Goal: Information Seeking & Learning: Learn about a topic

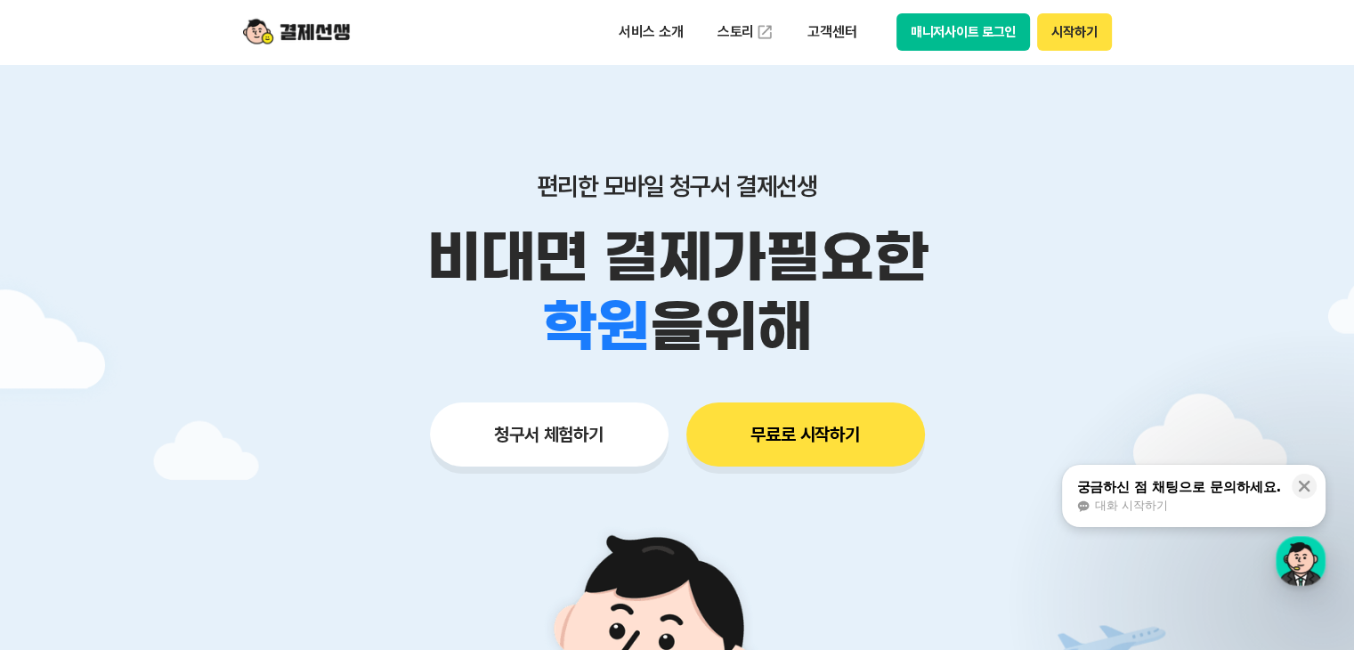
click at [989, 33] on button "매니저사이트 로그인" at bounding box center [963, 31] width 134 height 37
click at [991, 29] on button "매니저사이트 로그인" at bounding box center [963, 31] width 134 height 37
click at [991, 30] on button "매니저사이트 로그인" at bounding box center [963, 31] width 134 height 37
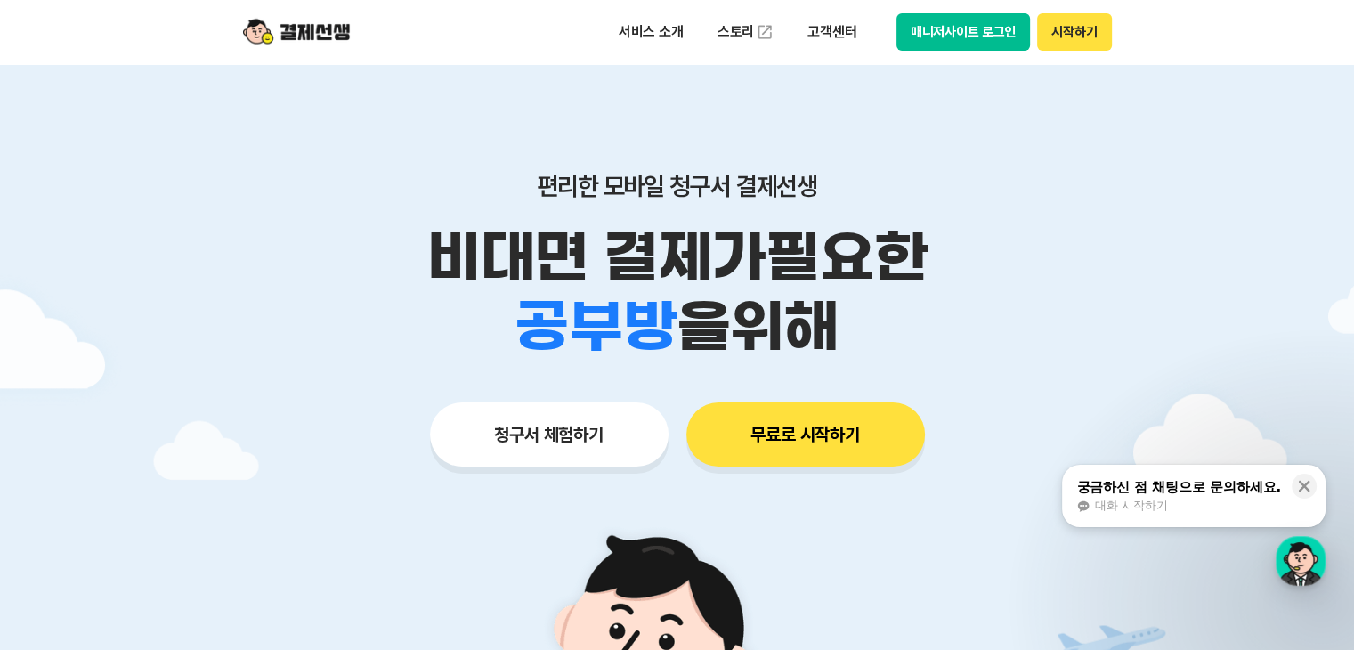
click at [930, 22] on button "매니저사이트 로그인" at bounding box center [963, 31] width 134 height 37
click at [939, 21] on button "매니저사이트 로그인" at bounding box center [963, 31] width 134 height 37
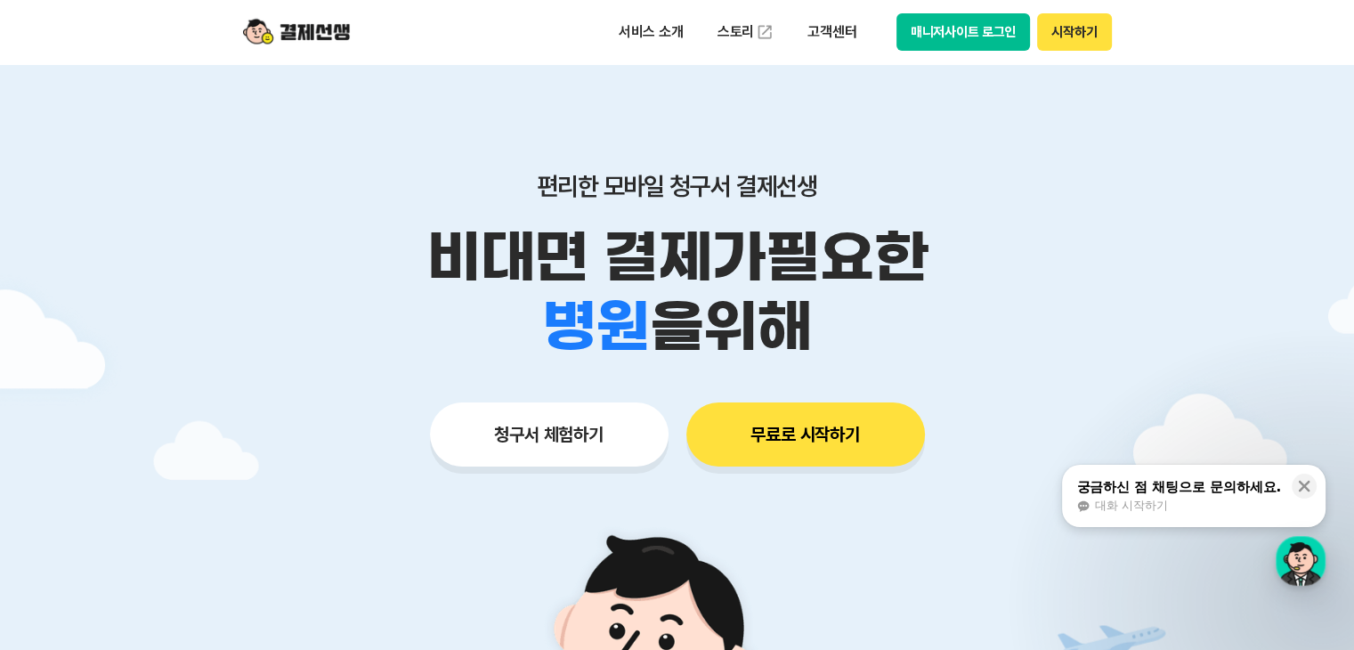
click at [1250, 505] on div "대화 시작하기" at bounding box center [1178, 505] width 205 height 16
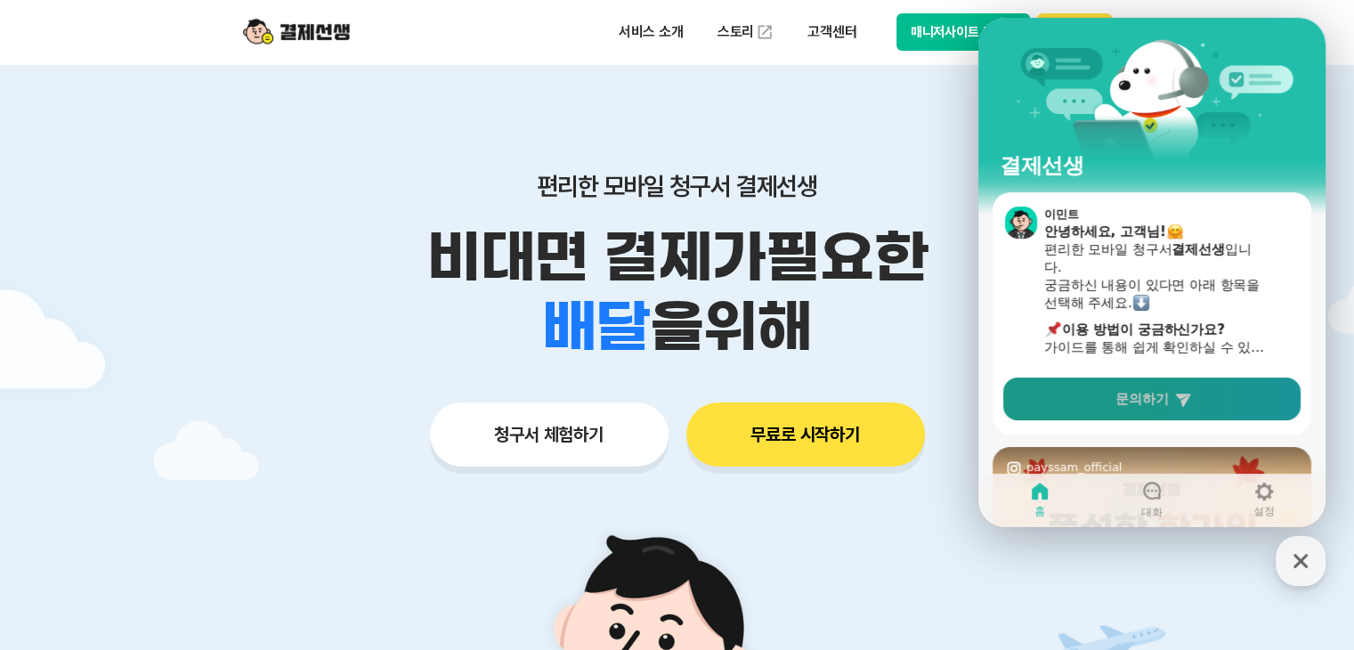
click at [1104, 384] on link "문의하기" at bounding box center [1151, 398] width 297 height 43
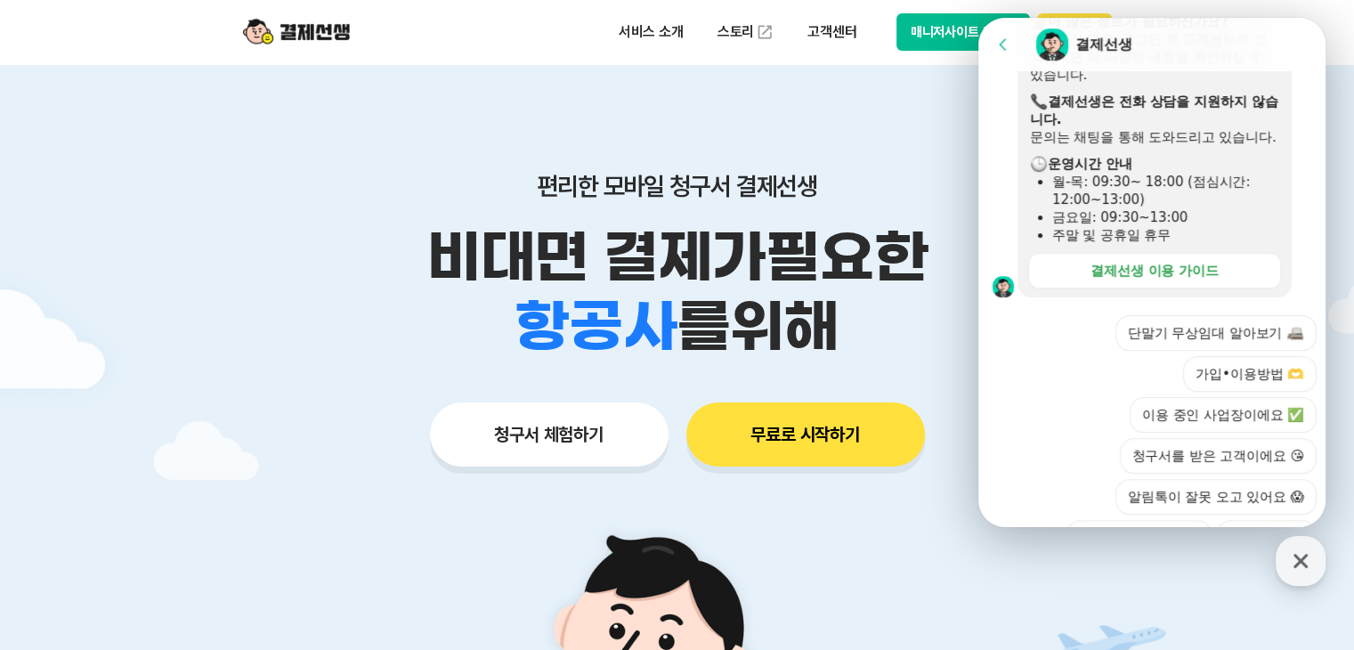
scroll to position [626, 0]
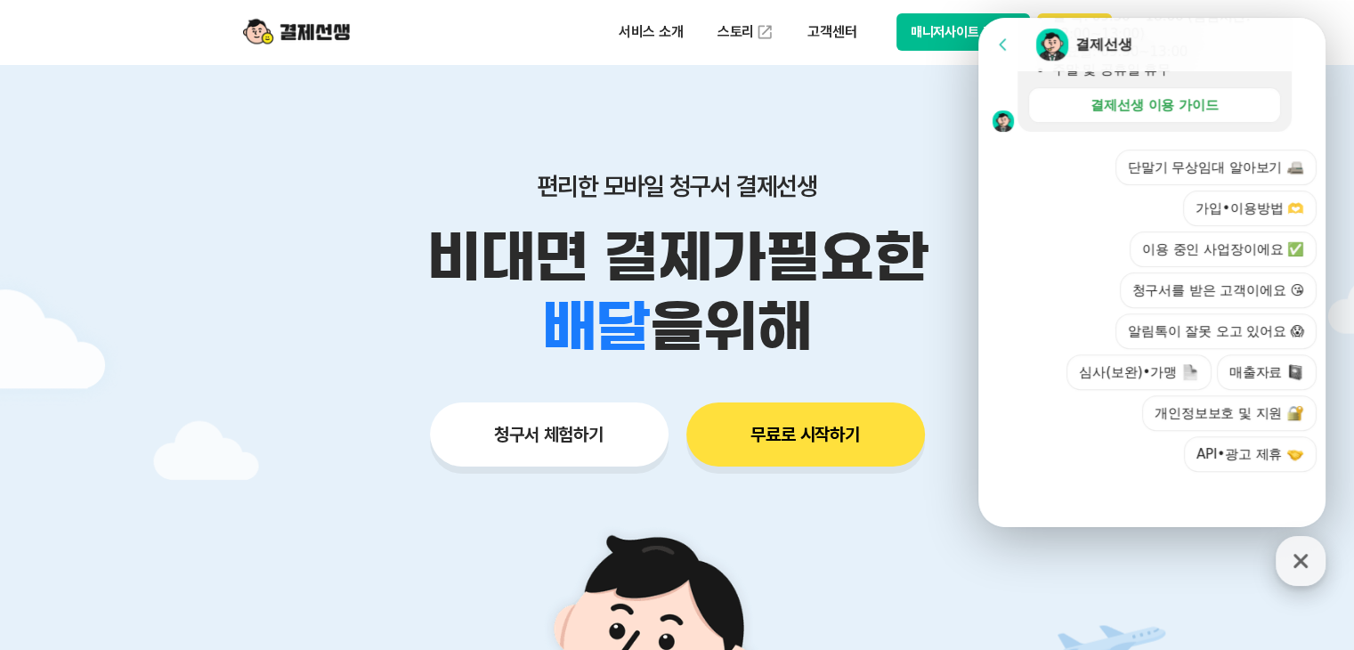
click at [1284, 565] on div "button" at bounding box center [1300, 561] width 50 height 50
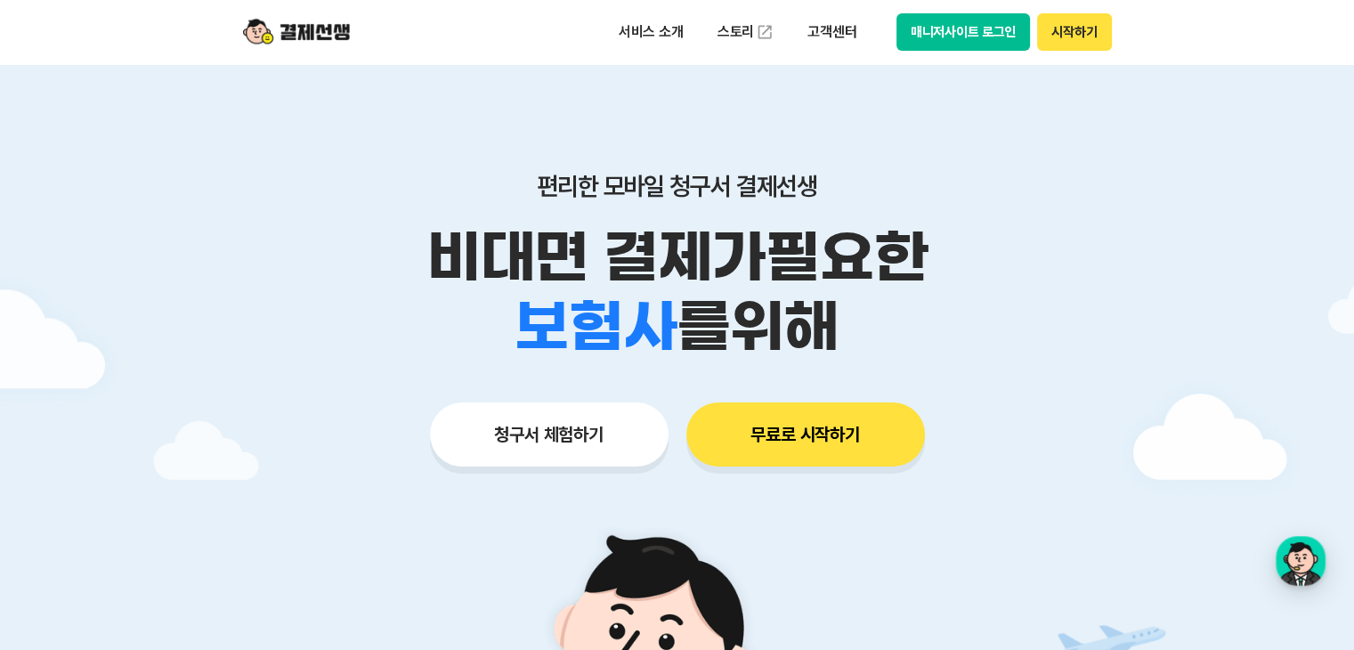
click at [893, 439] on button "무료로 시작하기" at bounding box center [805, 434] width 239 height 64
click at [975, 33] on button "매니저사이트 로그인" at bounding box center [963, 31] width 134 height 37
click at [838, 40] on p "고객센터" at bounding box center [832, 32] width 74 height 32
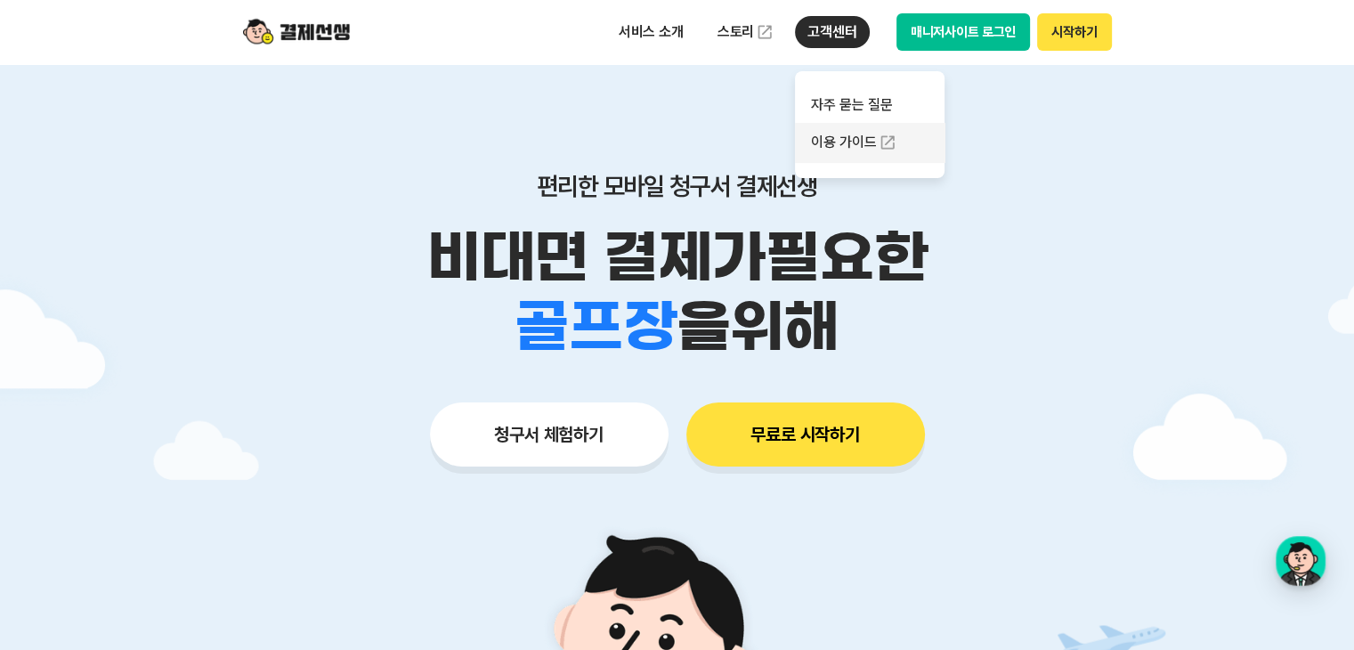
click at [847, 146] on link "이용 가이드" at bounding box center [870, 142] width 150 height 39
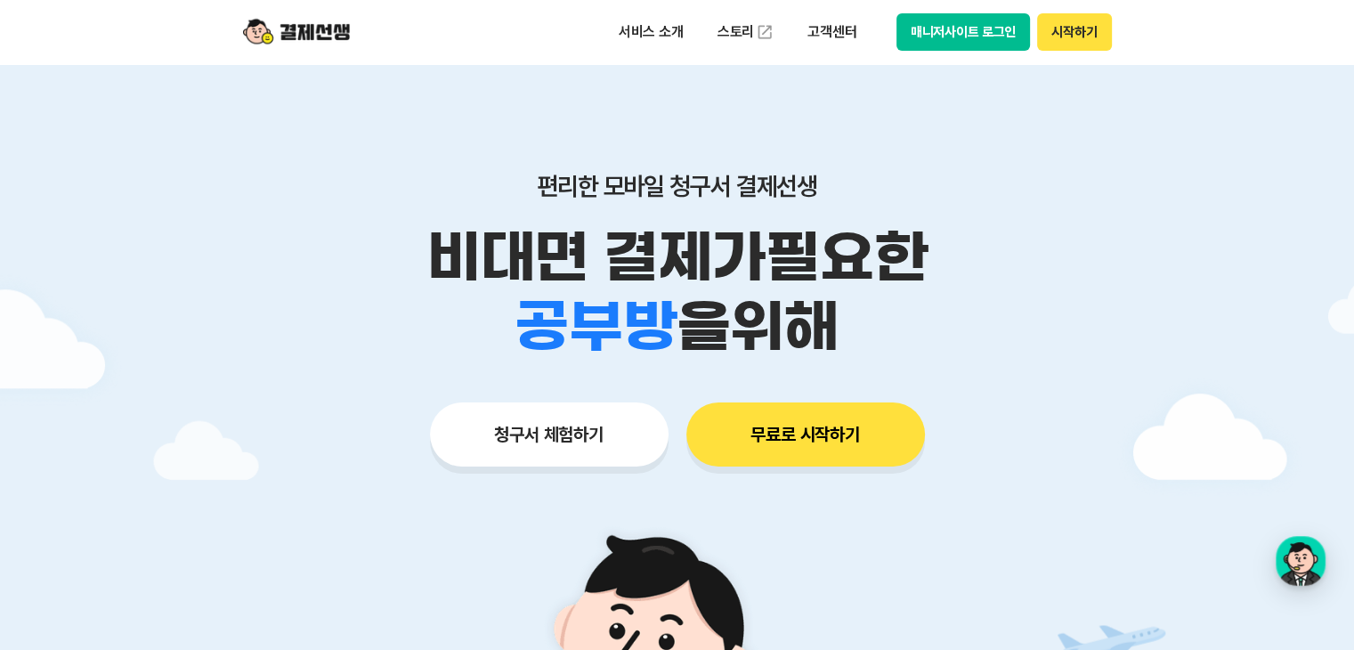
click at [289, 20] on img at bounding box center [296, 32] width 107 height 34
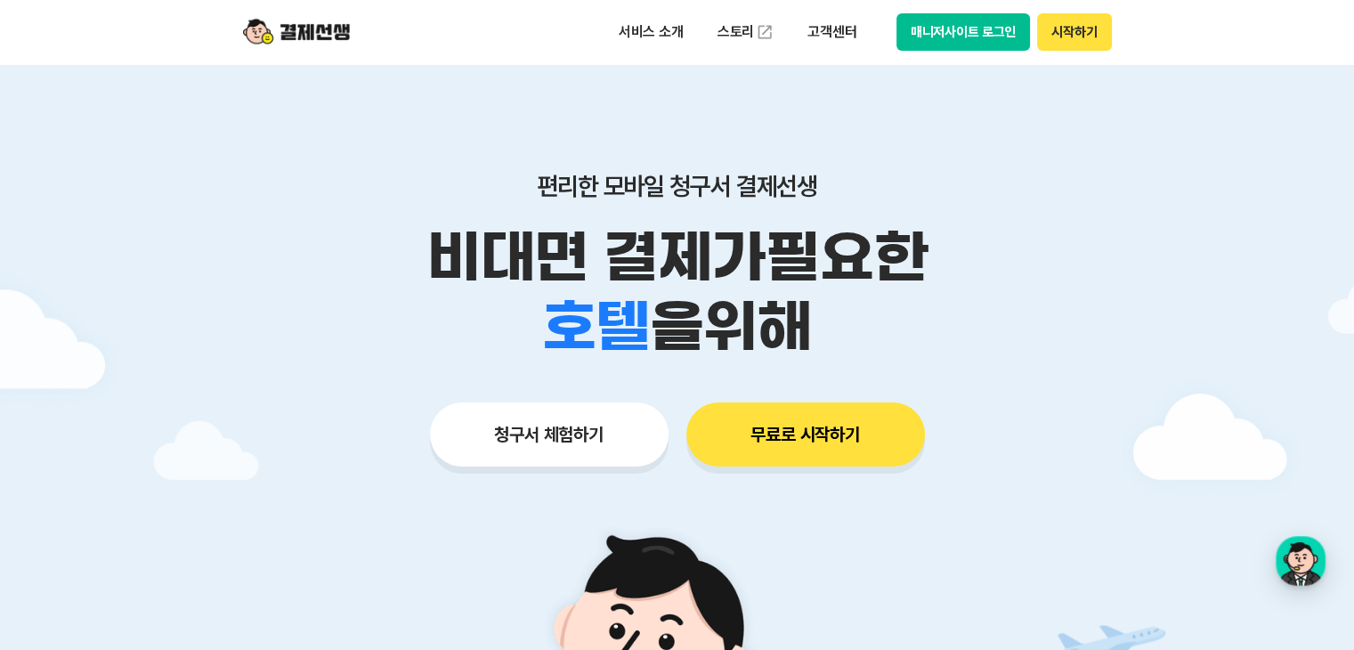
click at [981, 29] on button "매니저사이트 로그인" at bounding box center [963, 31] width 134 height 37
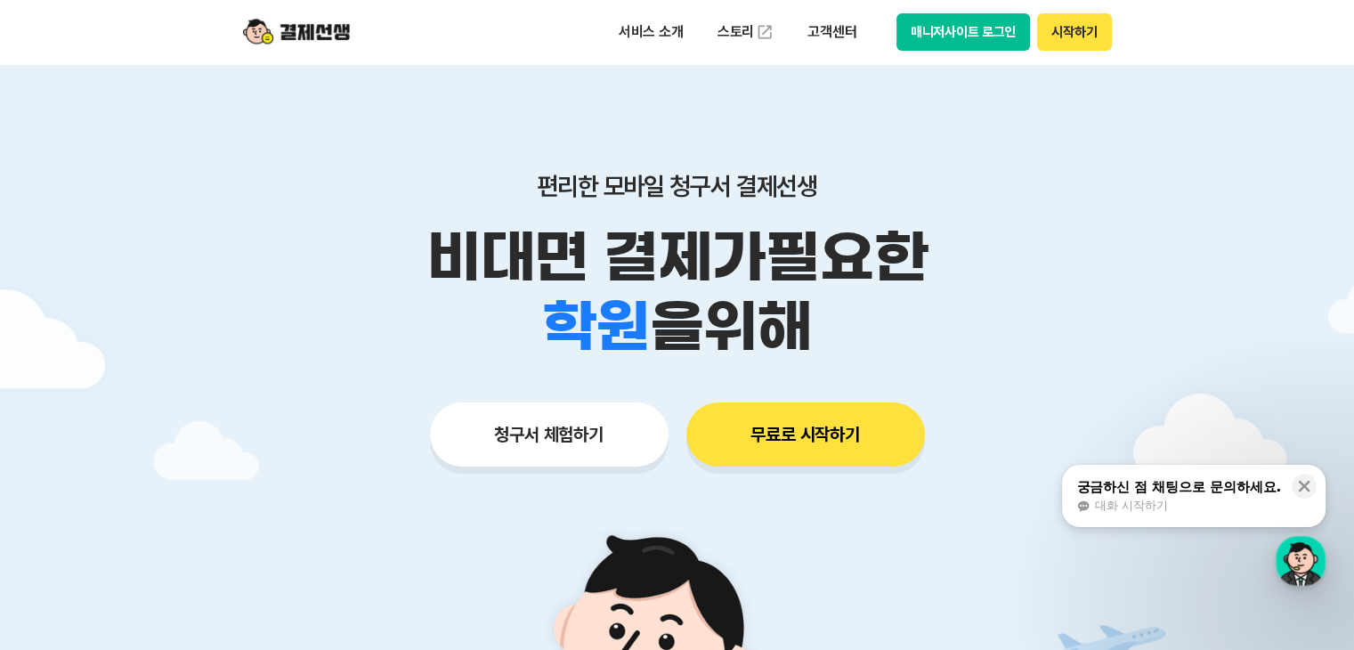
click at [968, 33] on button "매니저사이트 로그인" at bounding box center [963, 31] width 134 height 37
click at [990, 36] on button "매니저사이트 로그인" at bounding box center [963, 31] width 134 height 37
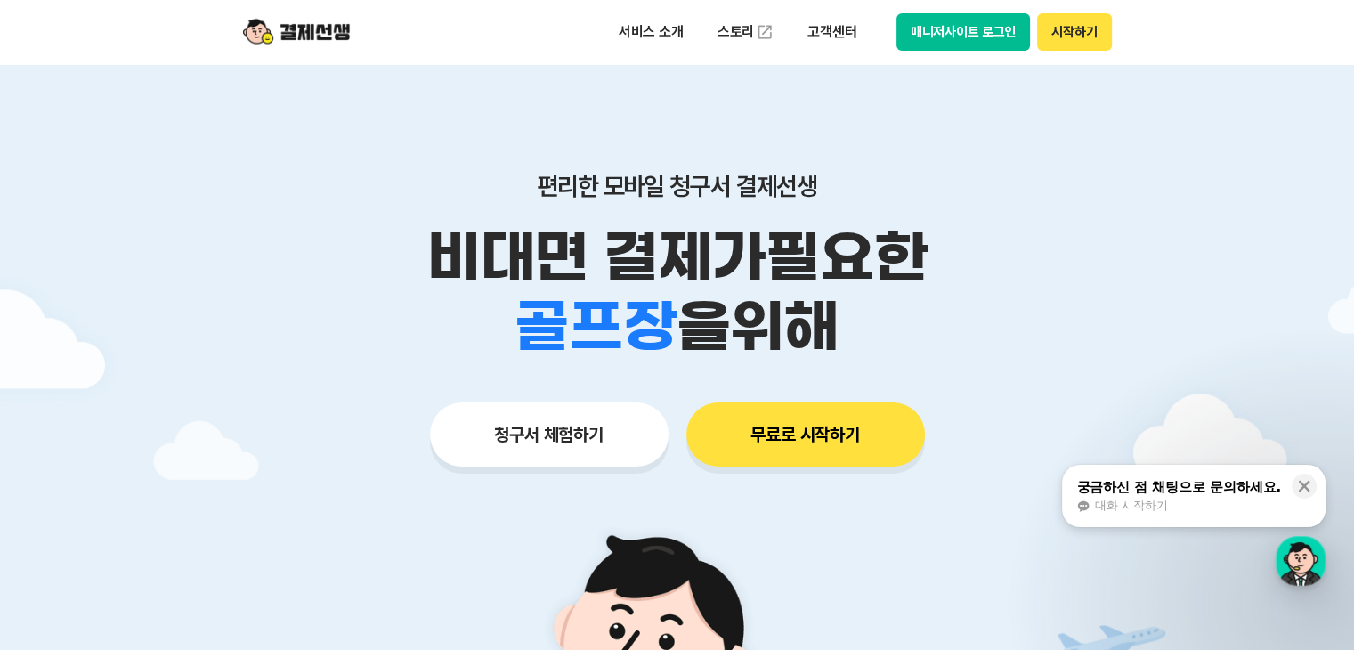
click at [987, 36] on button "매니저사이트 로그인" at bounding box center [963, 31] width 134 height 37
click at [819, 36] on p "고객센터" at bounding box center [832, 32] width 74 height 32
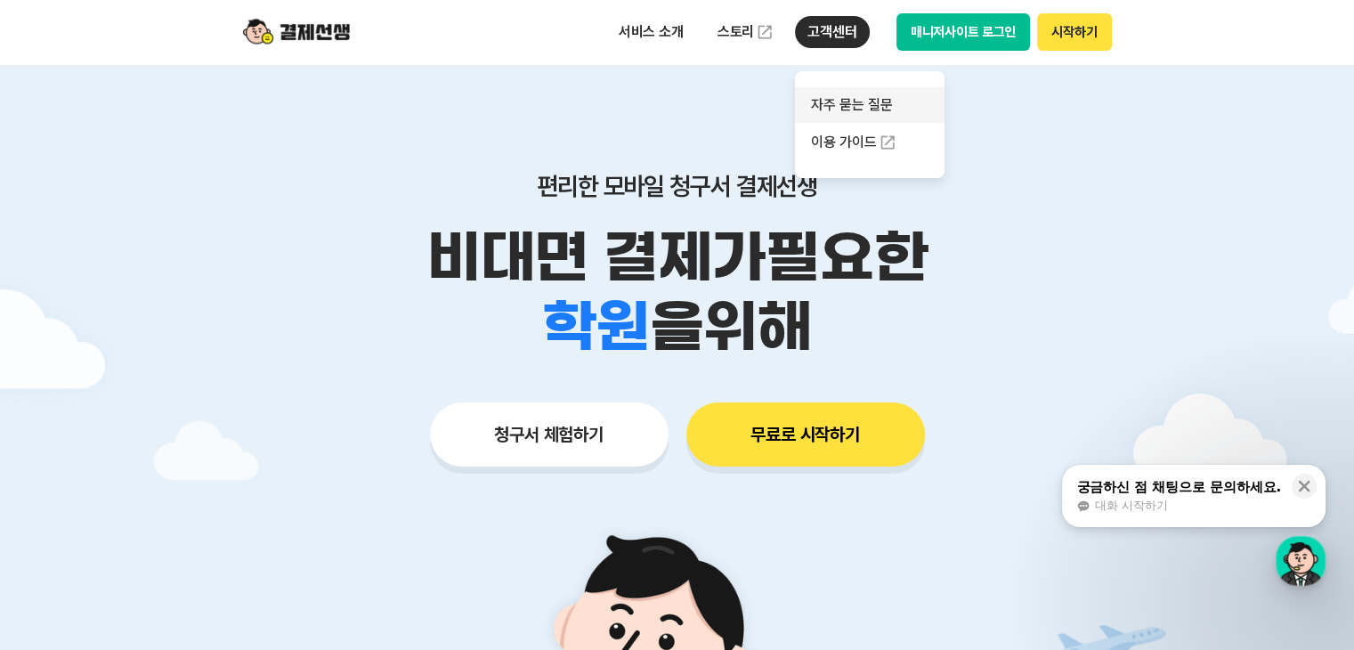
click at [839, 101] on link "자주 묻는 질문" at bounding box center [870, 105] width 150 height 36
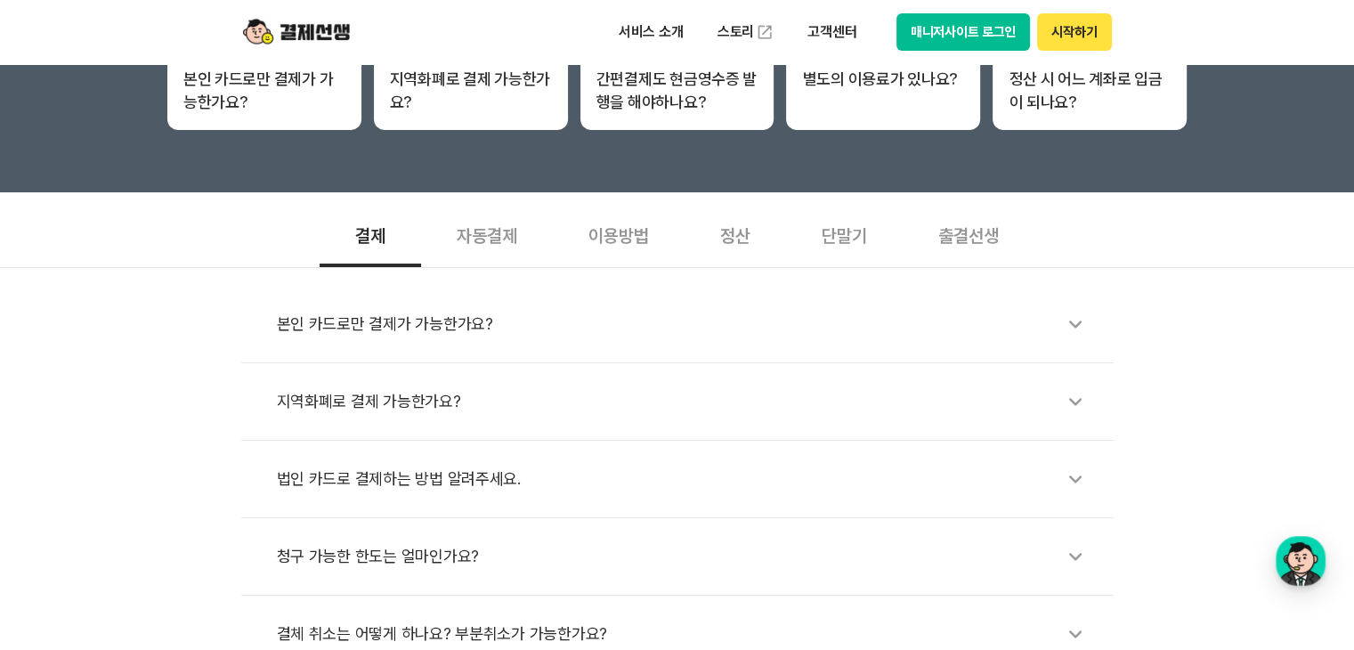
scroll to position [534, 0]
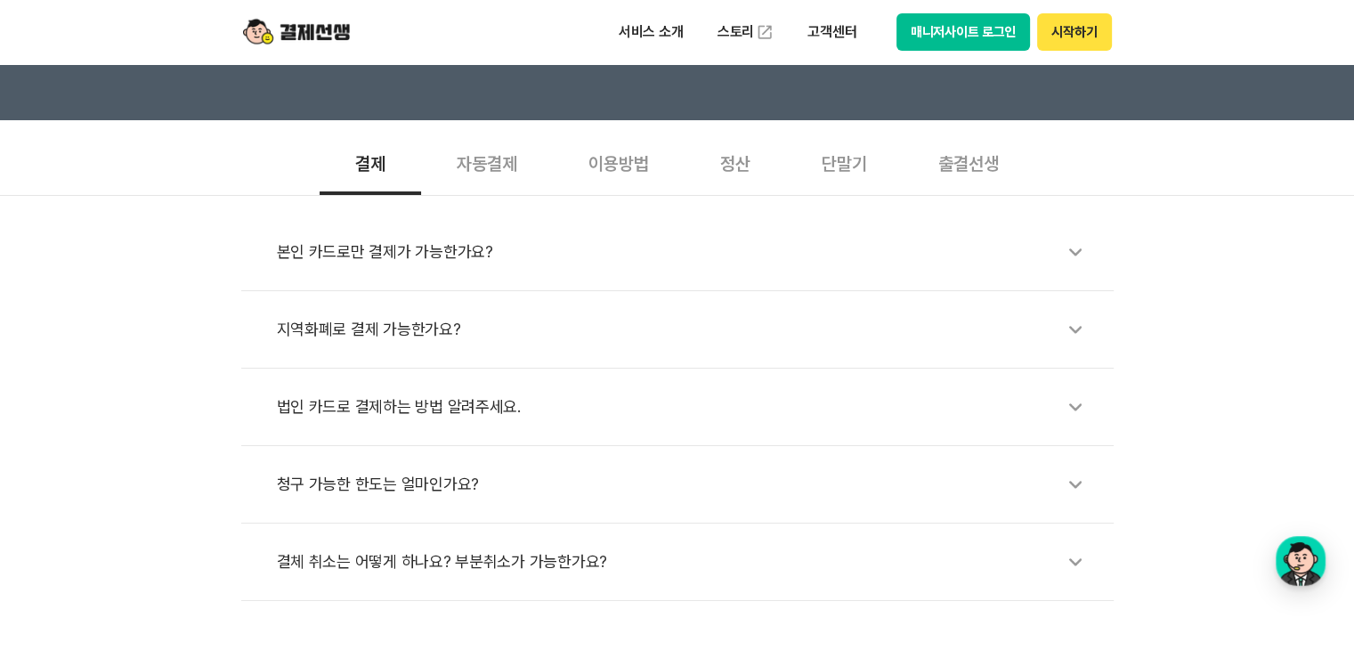
click at [643, 164] on div "이용방법" at bounding box center [619, 162] width 132 height 66
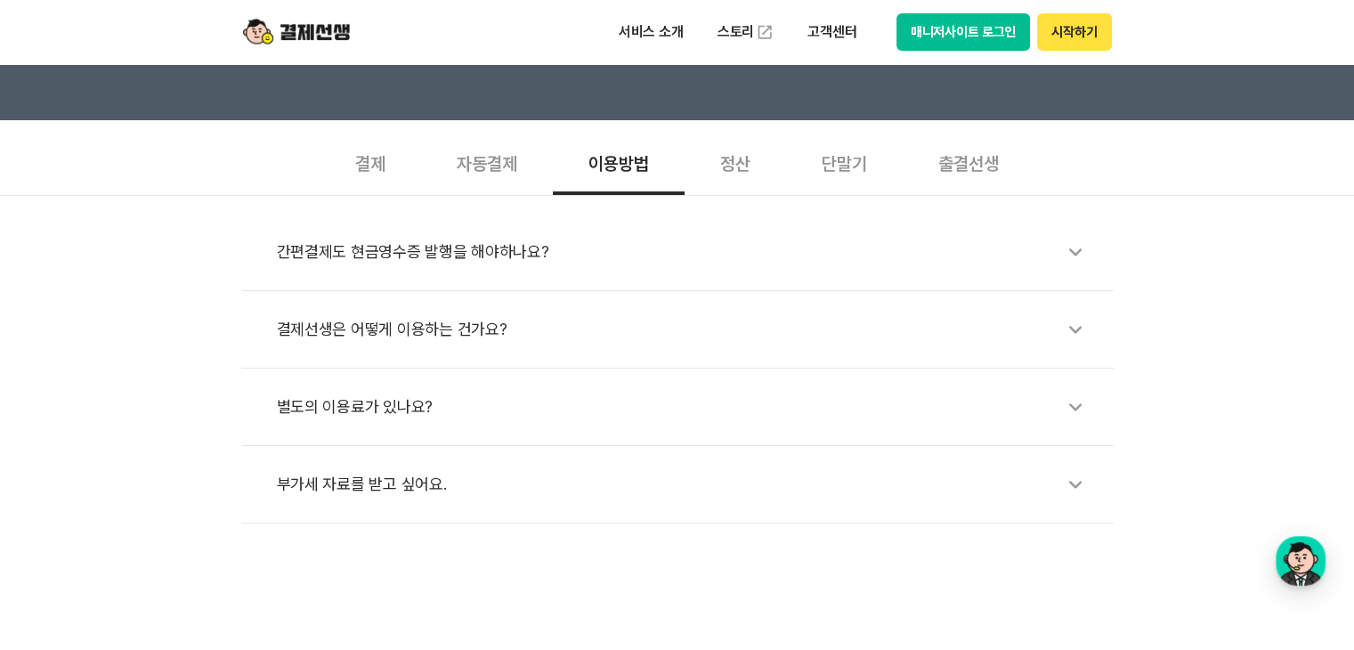
click at [987, 167] on div "출결선생" at bounding box center [968, 162] width 132 height 66
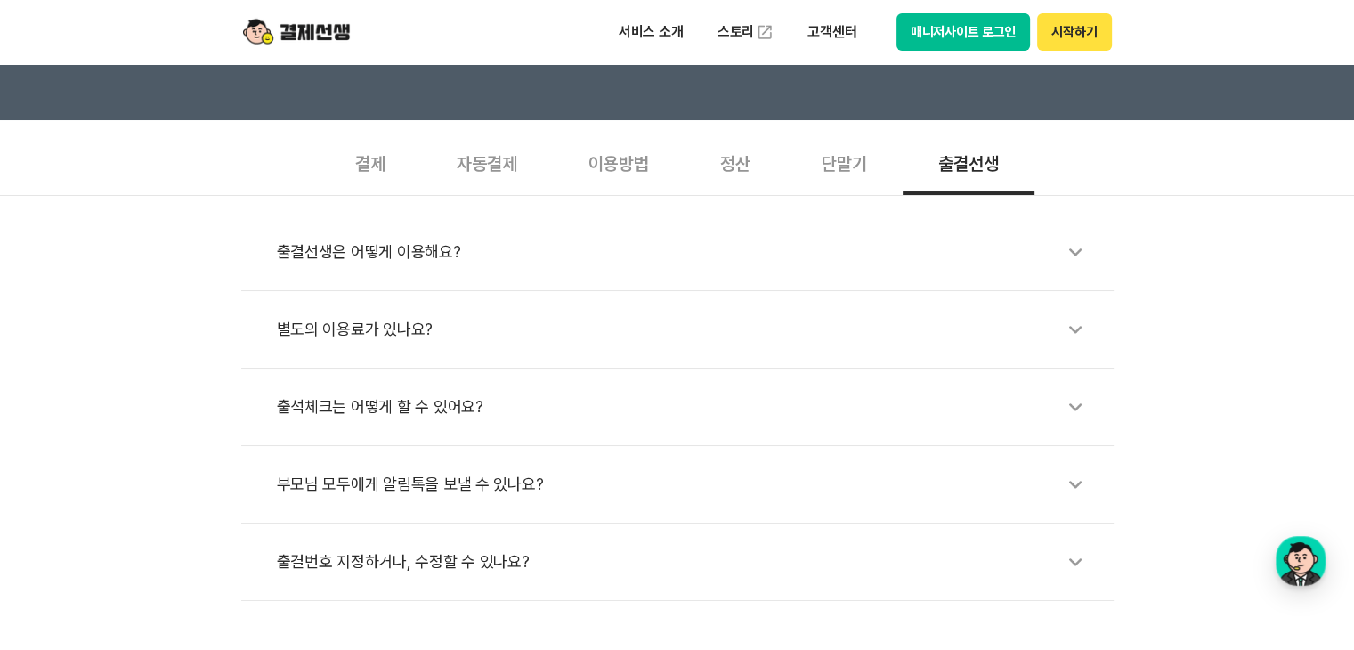
click at [453, 336] on div "별도의 이용료가 있나요?" at bounding box center [686, 329] width 819 height 41
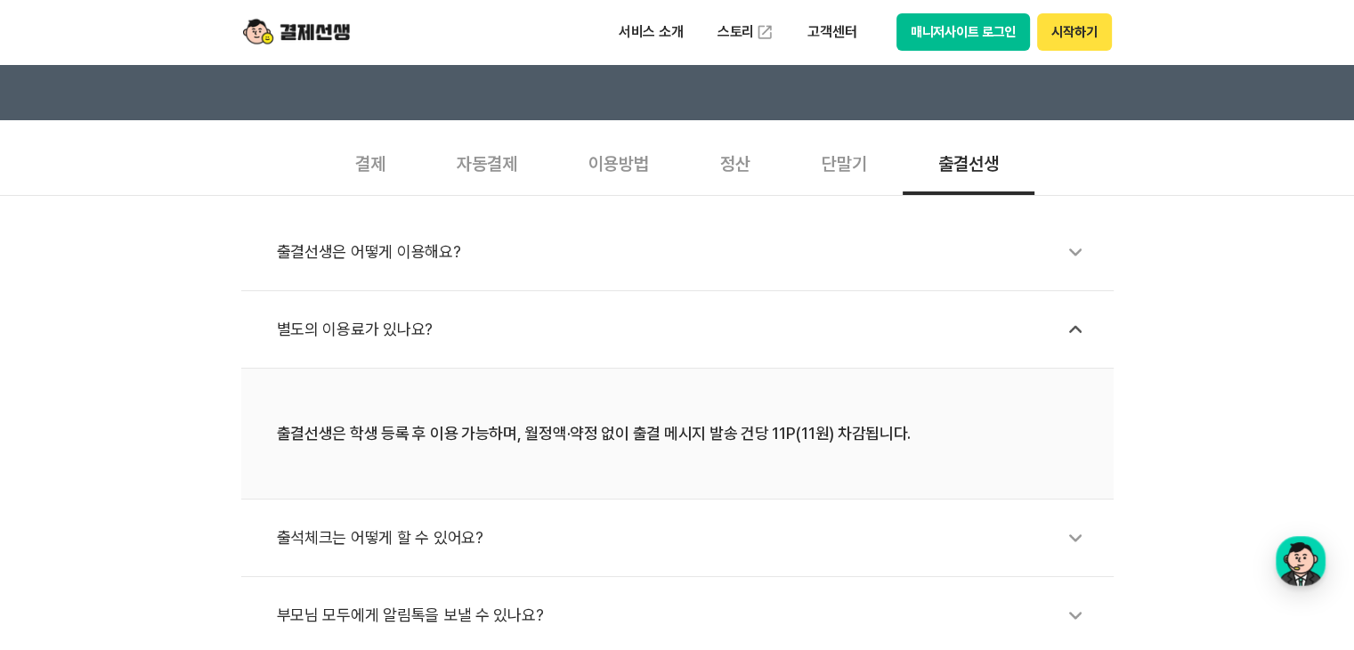
click at [546, 325] on div "별도의 이용료가 있나요?" at bounding box center [686, 329] width 819 height 41
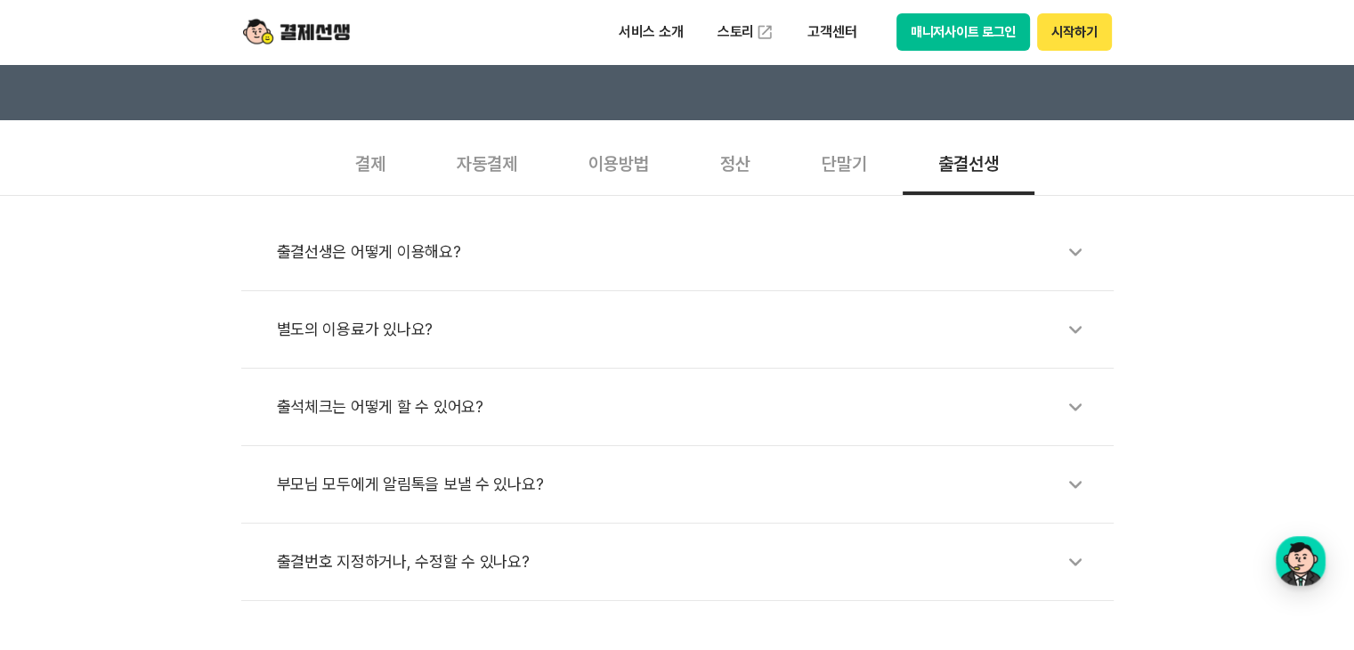
click at [546, 259] on div "출결선생은 어떻게 이용해요?" at bounding box center [686, 251] width 819 height 41
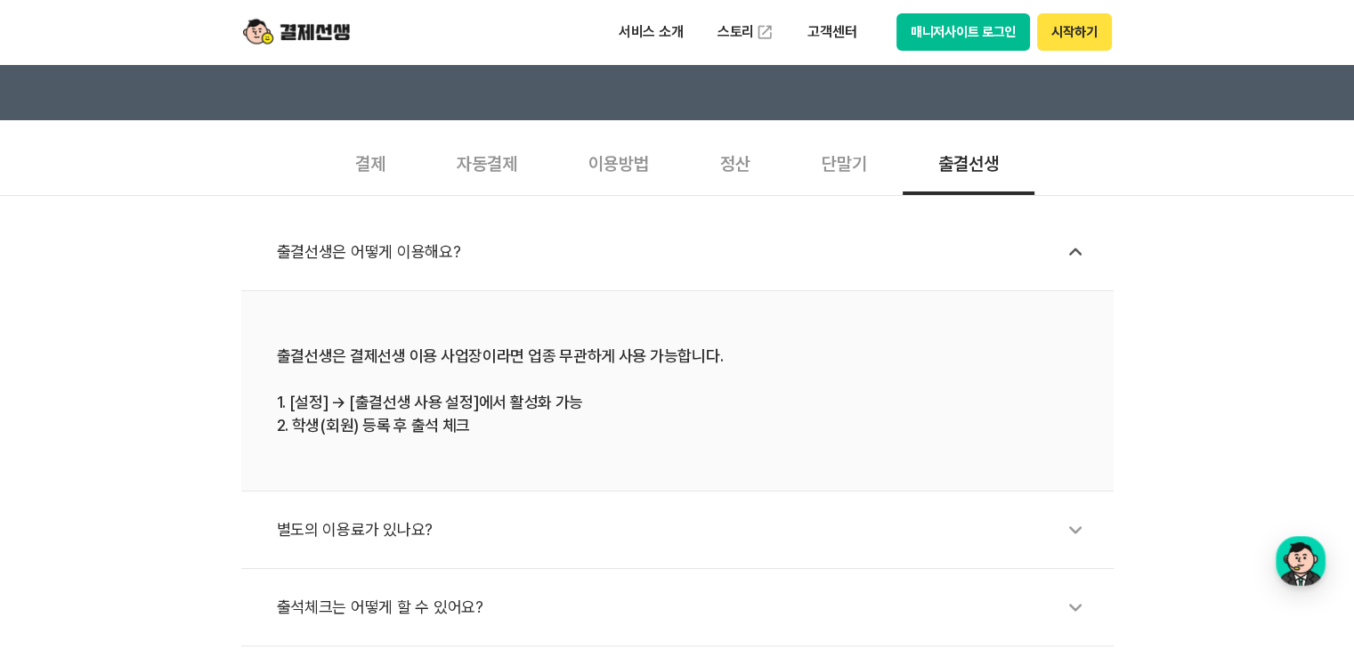
click at [843, 162] on div "단말기" at bounding box center [844, 162] width 117 height 66
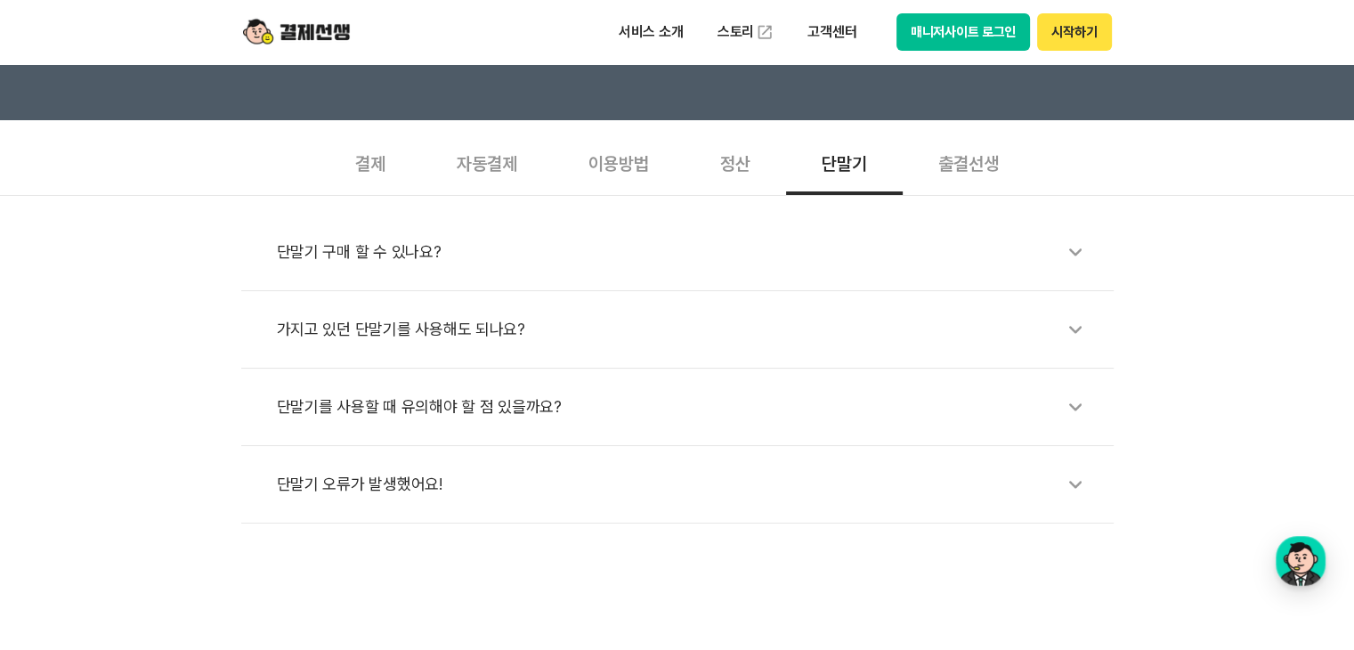
click at [548, 471] on div "단말기 오류가 발생했어요!" at bounding box center [686, 484] width 819 height 41
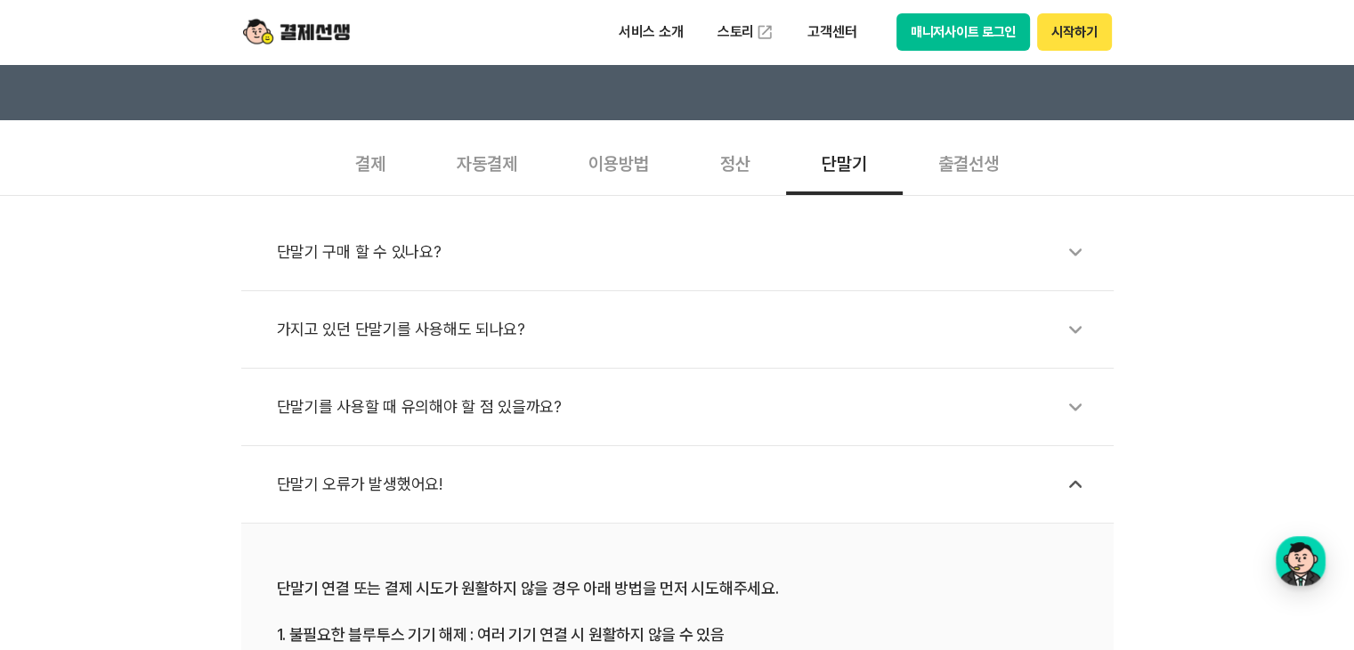
click at [730, 158] on div "정산" at bounding box center [734, 162] width 101 height 66
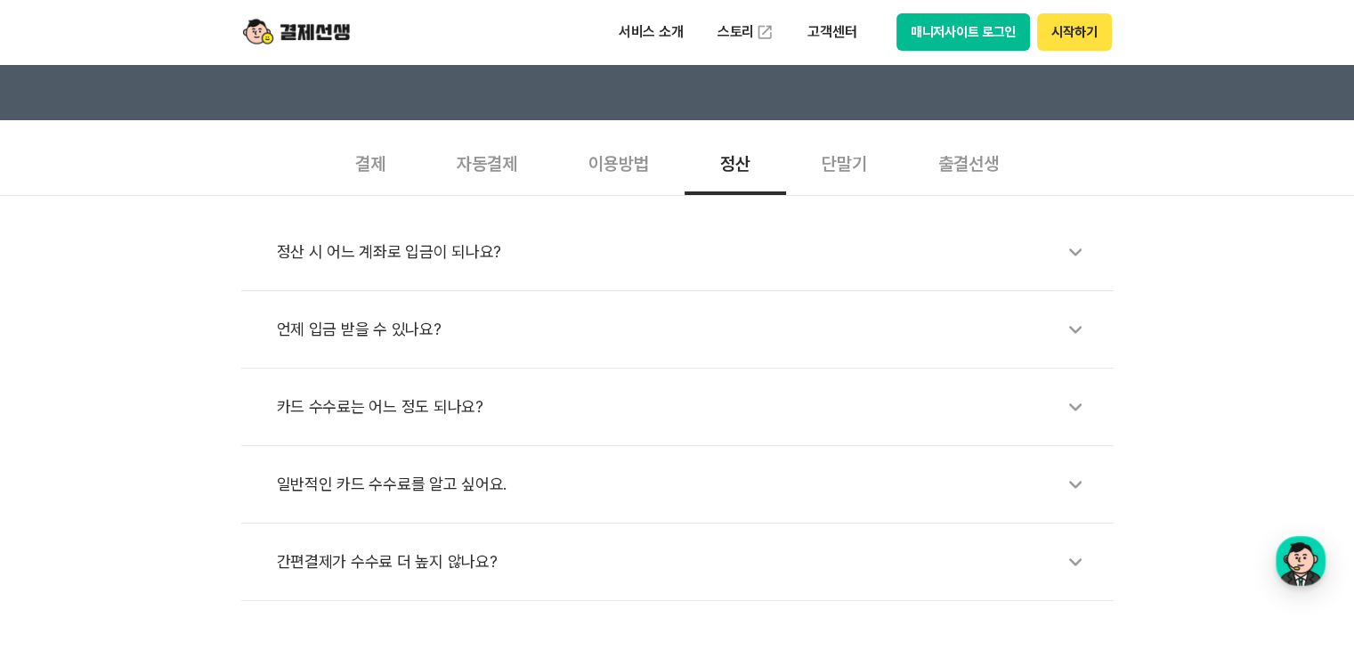
click at [425, 333] on div "언제 입금 받을 수 있나요?" at bounding box center [686, 329] width 819 height 41
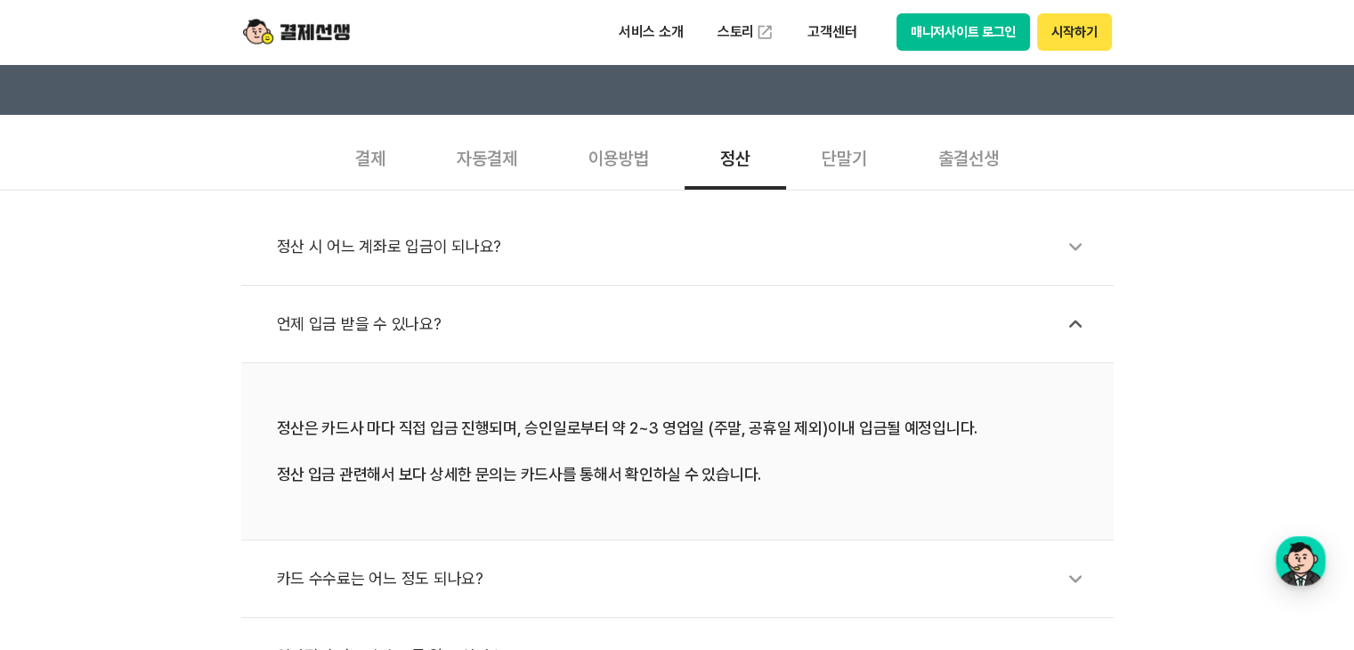
scroll to position [712, 0]
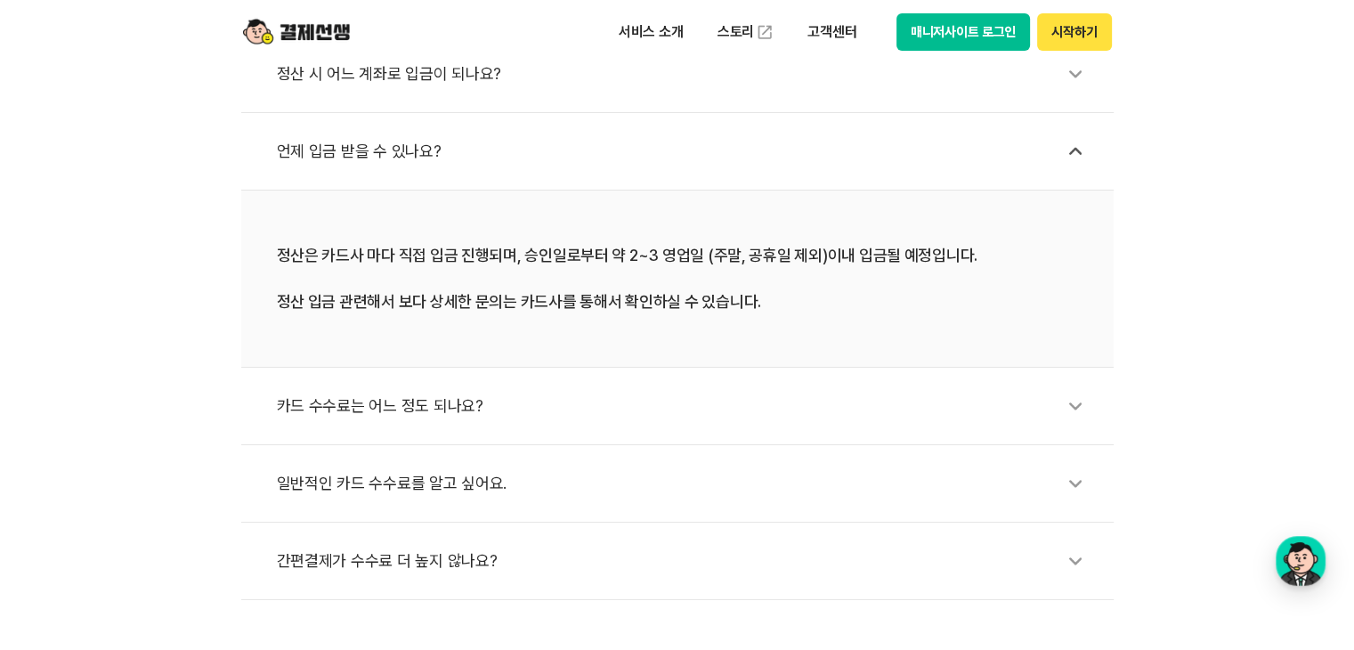
click at [470, 402] on div "카드 수수료는 어느 정도 되나요?" at bounding box center [686, 405] width 819 height 41
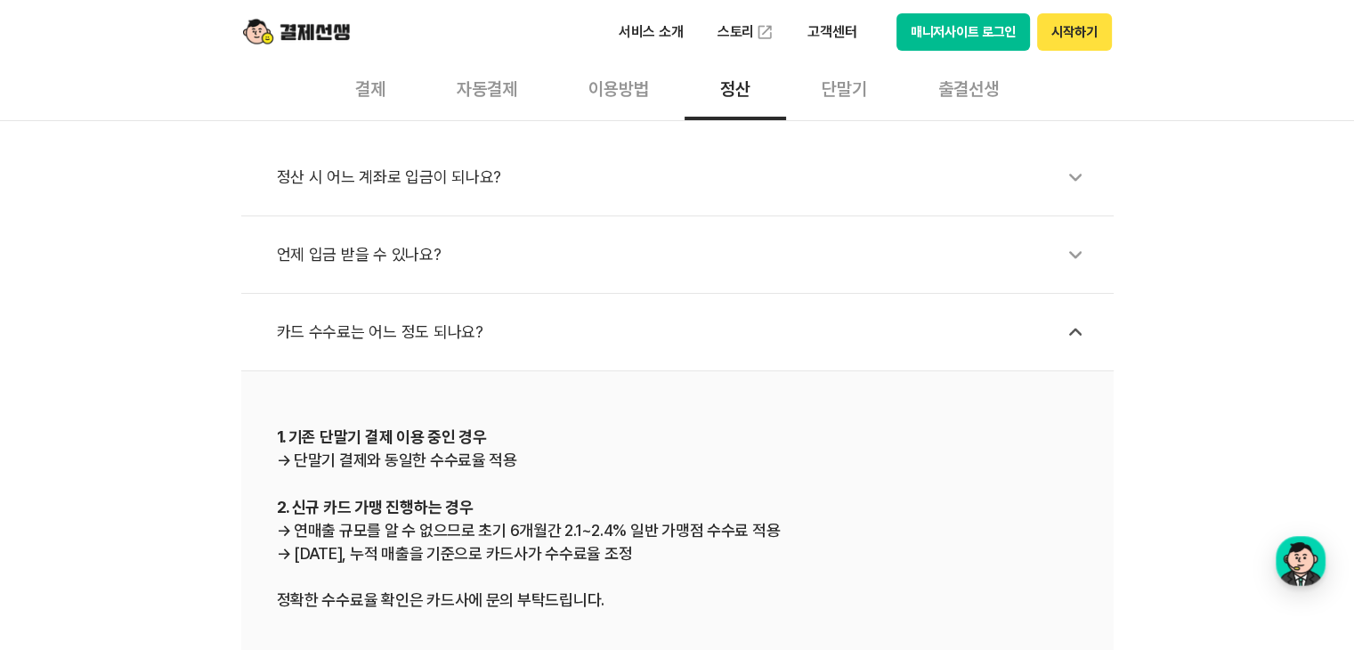
scroll to position [534, 0]
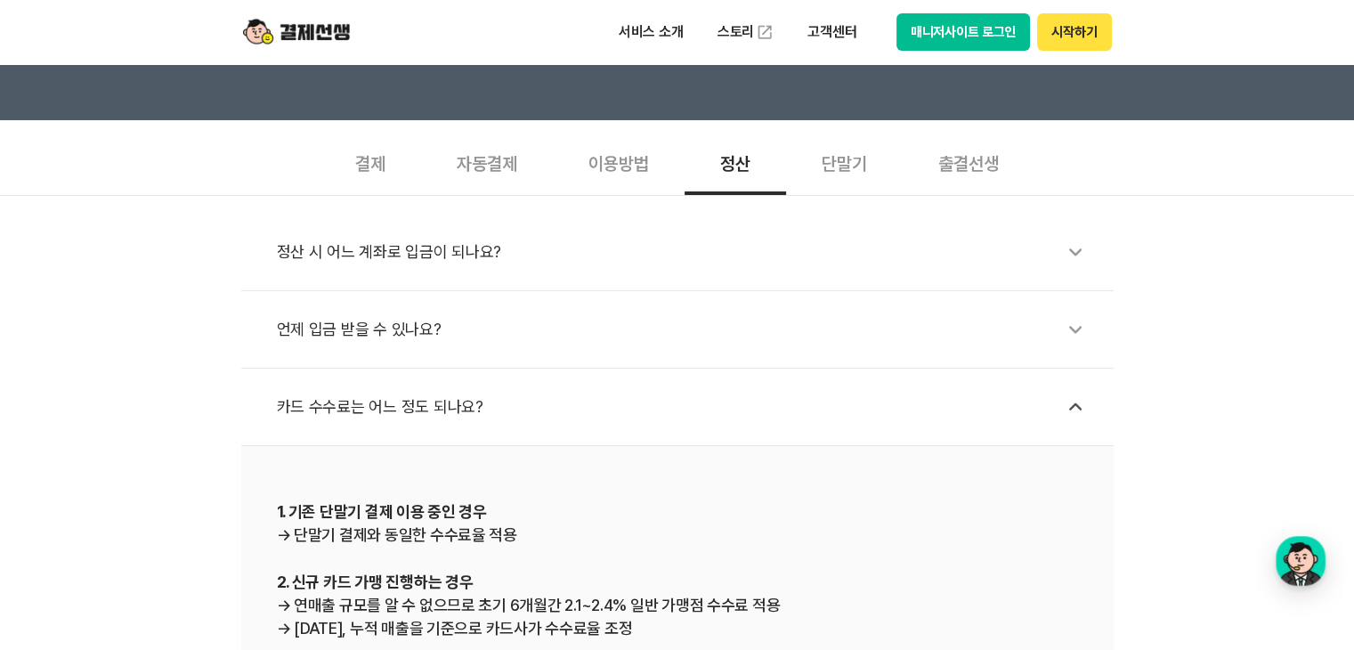
click at [617, 162] on div "이용방법" at bounding box center [619, 162] width 132 height 66
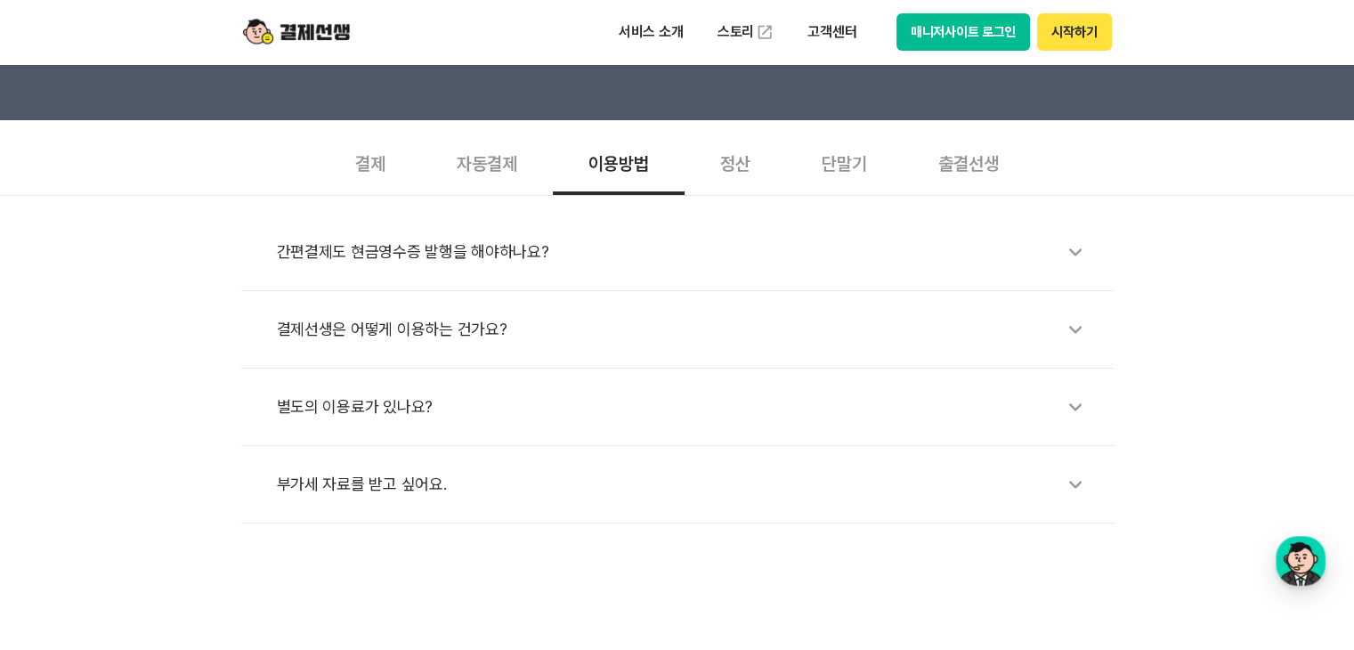
click at [374, 154] on div "결제" at bounding box center [369, 162] width 101 height 66
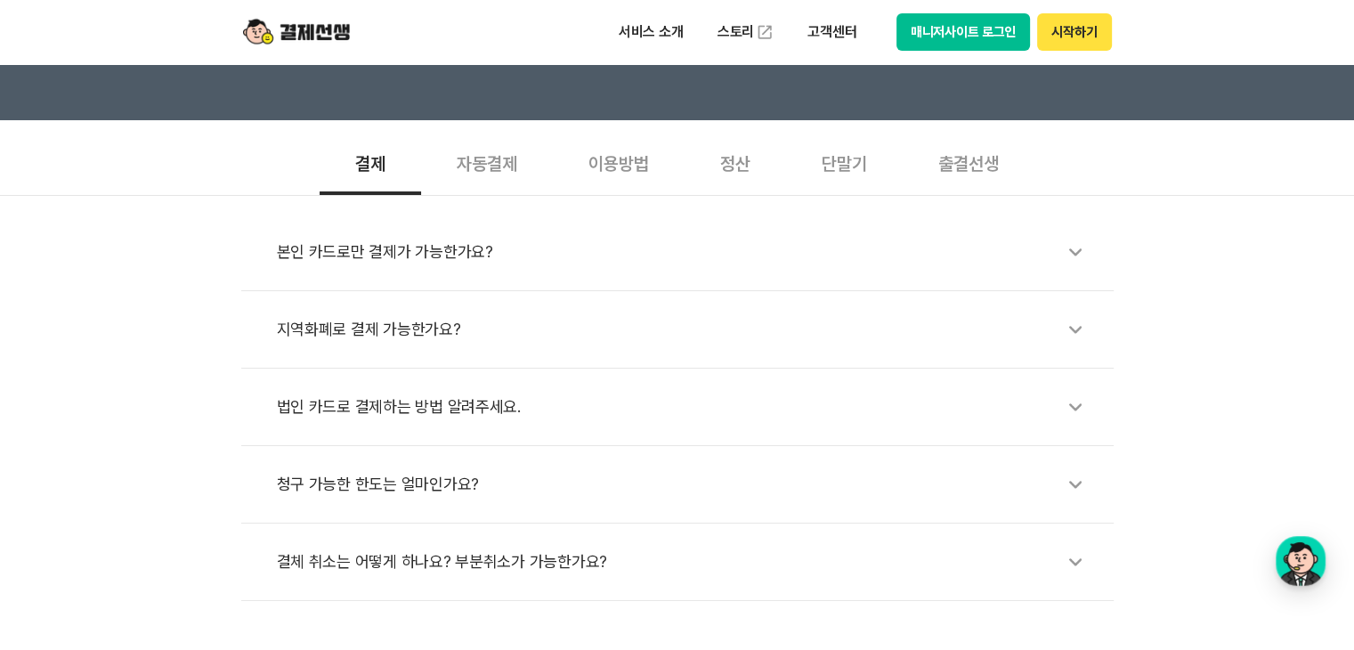
click at [332, 25] on img at bounding box center [296, 32] width 107 height 34
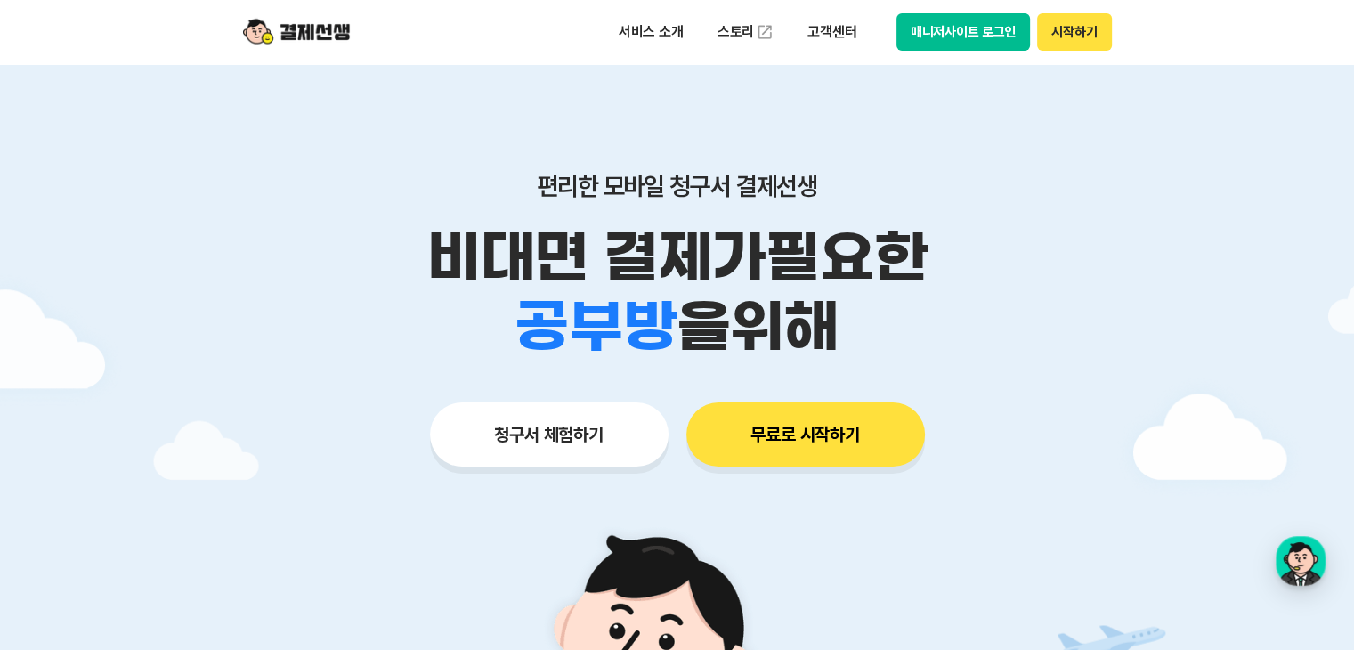
click at [883, 441] on button "무료로 시작하기" at bounding box center [805, 434] width 239 height 64
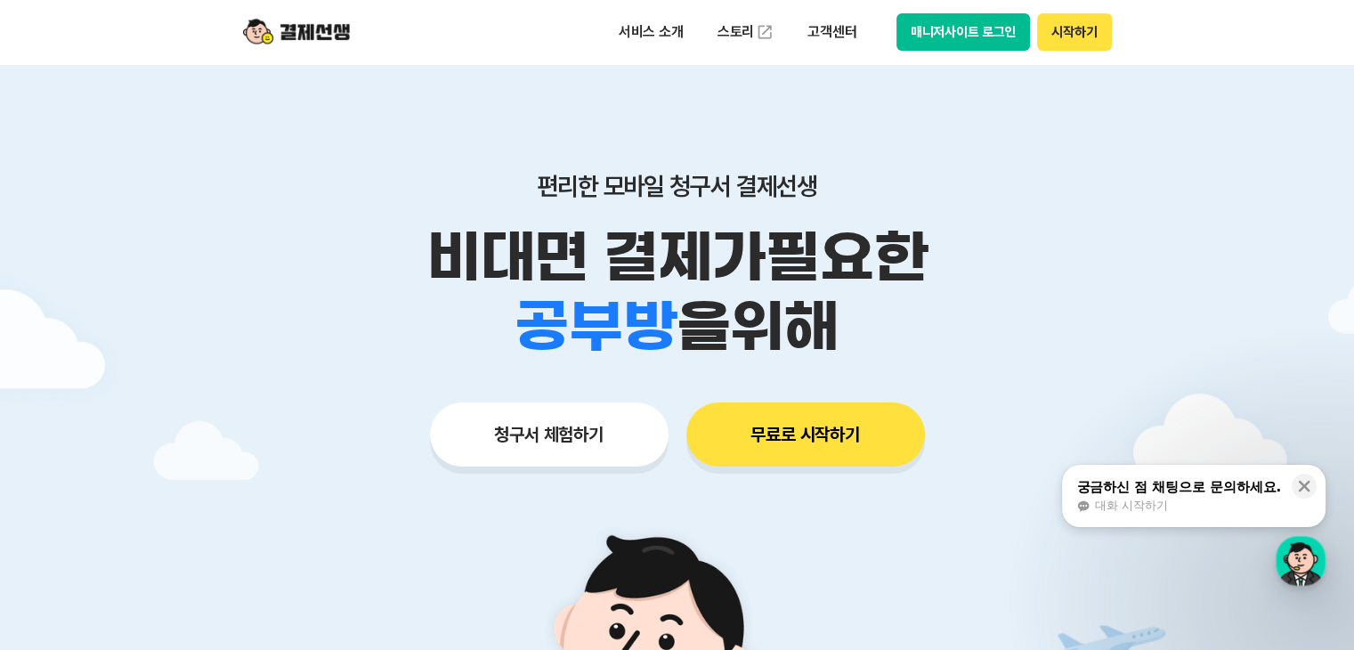
click at [965, 35] on button "매니저사이트 로그인" at bounding box center [963, 31] width 134 height 37
